Goal: Information Seeking & Learning: Learn about a topic

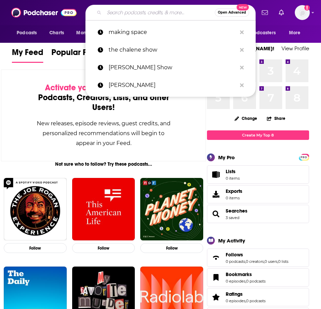
click at [129, 13] on input "Search podcasts, credits, & more..." at bounding box center [159, 12] width 111 height 11
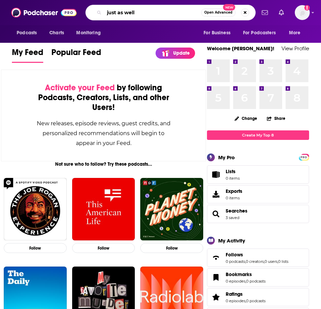
type input "just as well"
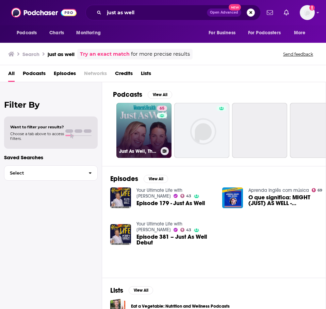
click at [157, 131] on div "65" at bounding box center [163, 126] width 12 height 41
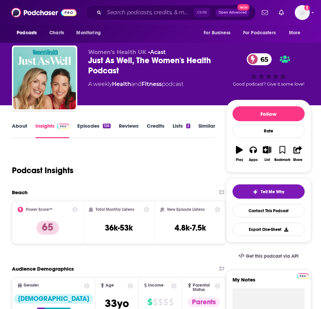
click at [96, 129] on link "Episodes 126" at bounding box center [93, 131] width 33 height 16
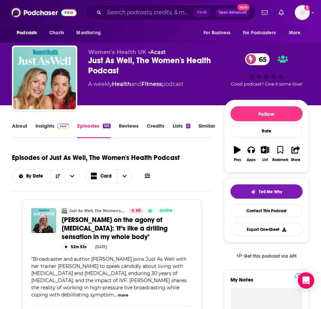
click at [49, 128] on link "Insights" at bounding box center [52, 131] width 34 height 16
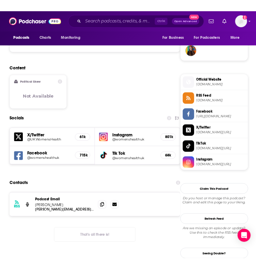
scroll to position [510, 0]
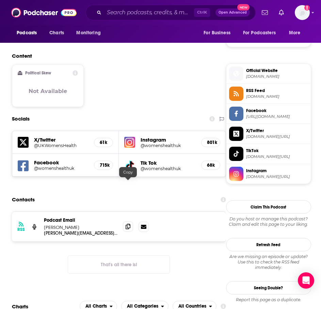
click at [131, 222] on span at bounding box center [128, 227] width 10 height 10
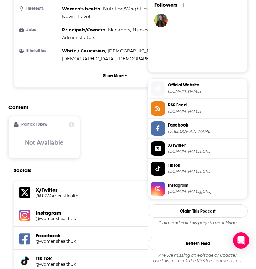
scroll to position [0, 13]
